Goal: Information Seeking & Learning: Find contact information

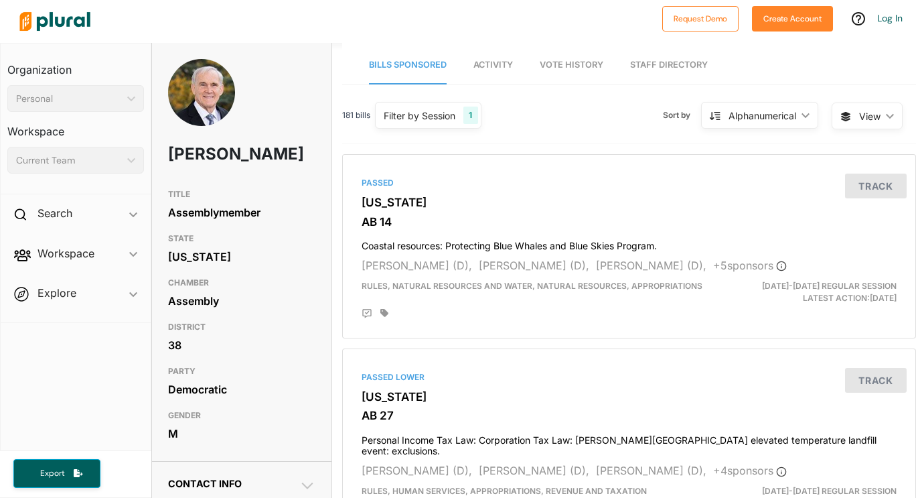
click at [498, 66] on span "Activity" at bounding box center [494, 65] width 40 height 10
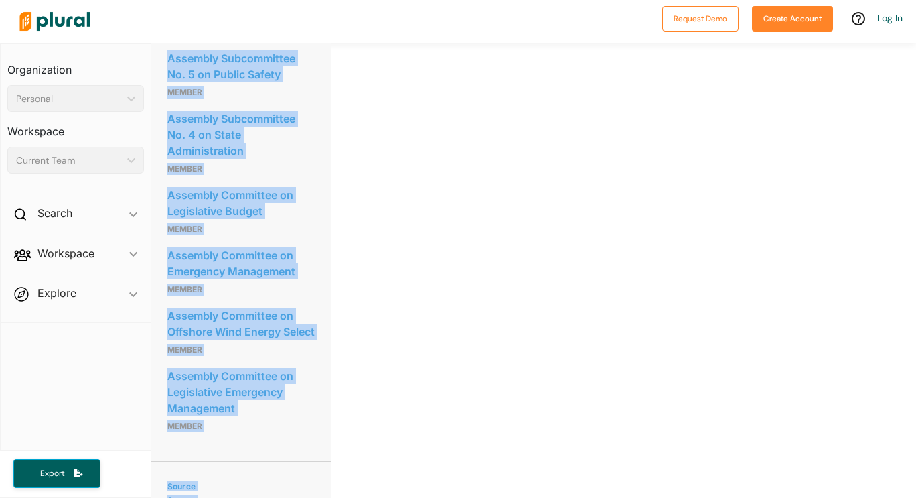
scroll to position [1822, 1]
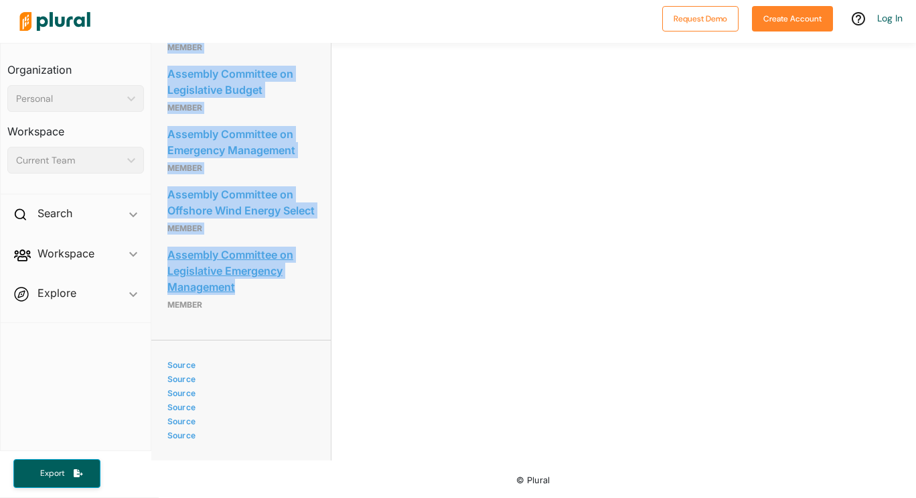
drag, startPoint x: 162, startPoint y: 118, endPoint x: 298, endPoint y: 279, distance: 210.6
copy div "Assembly Committee on [US_STATE]'s Clean Energy Economy member Assembly Committ…"
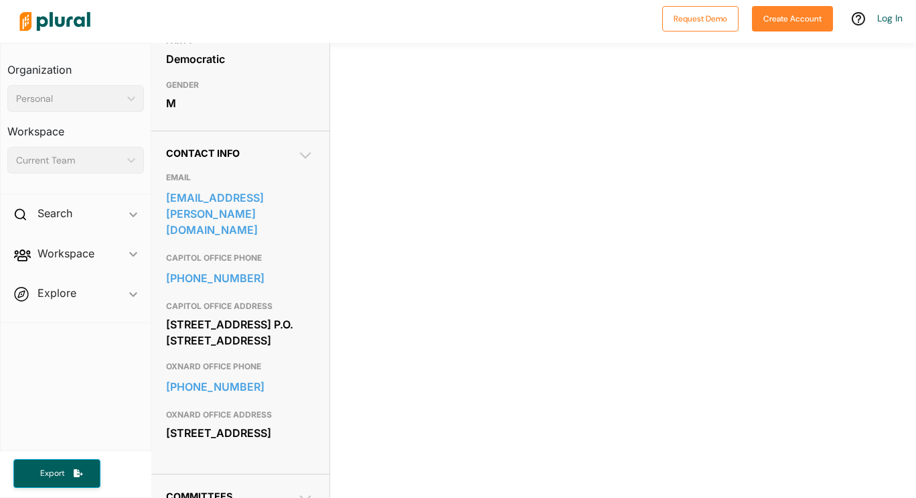
scroll to position [330, 2]
drag, startPoint x: 161, startPoint y: 197, endPoint x: 200, endPoint y: 243, distance: 59.9
click at [200, 243] on div "Contact Info EMAIL [EMAIL_ADDRESS][PERSON_NAME][DOMAIN_NAME] CAPITOL OFFICE PHO…" at bounding box center [240, 302] width 180 height 343
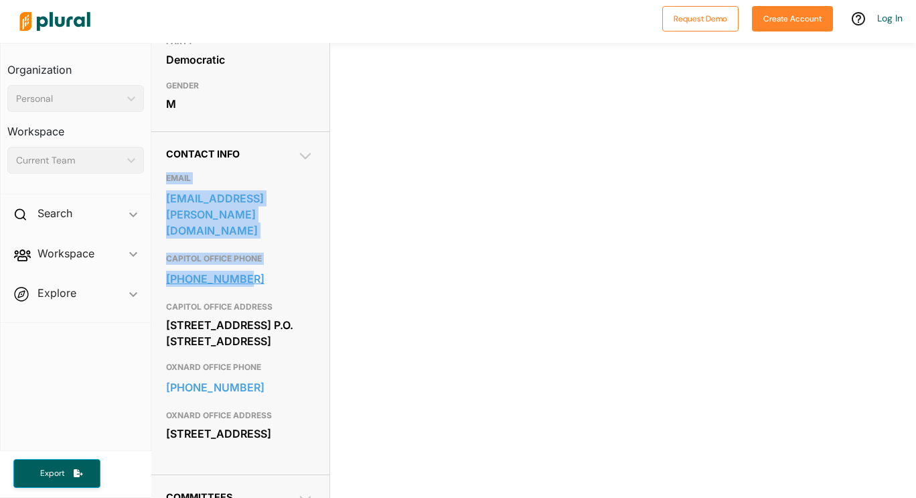
drag, startPoint x: 167, startPoint y: 197, endPoint x: 297, endPoint y: 280, distance: 154.2
click at [297, 280] on div "EMAIL [EMAIL_ADDRESS][PERSON_NAME][DOMAIN_NAME] CAPITOL OFFICE PHONE [PHONE_NUM…" at bounding box center [240, 308] width 148 height 299
copy div "EMAIL [EMAIL_ADDRESS][PERSON_NAME][DOMAIN_NAME] CAPITOL OFFICE PHONE [PHONE_NUM…"
